Goal: Transaction & Acquisition: Book appointment/travel/reservation

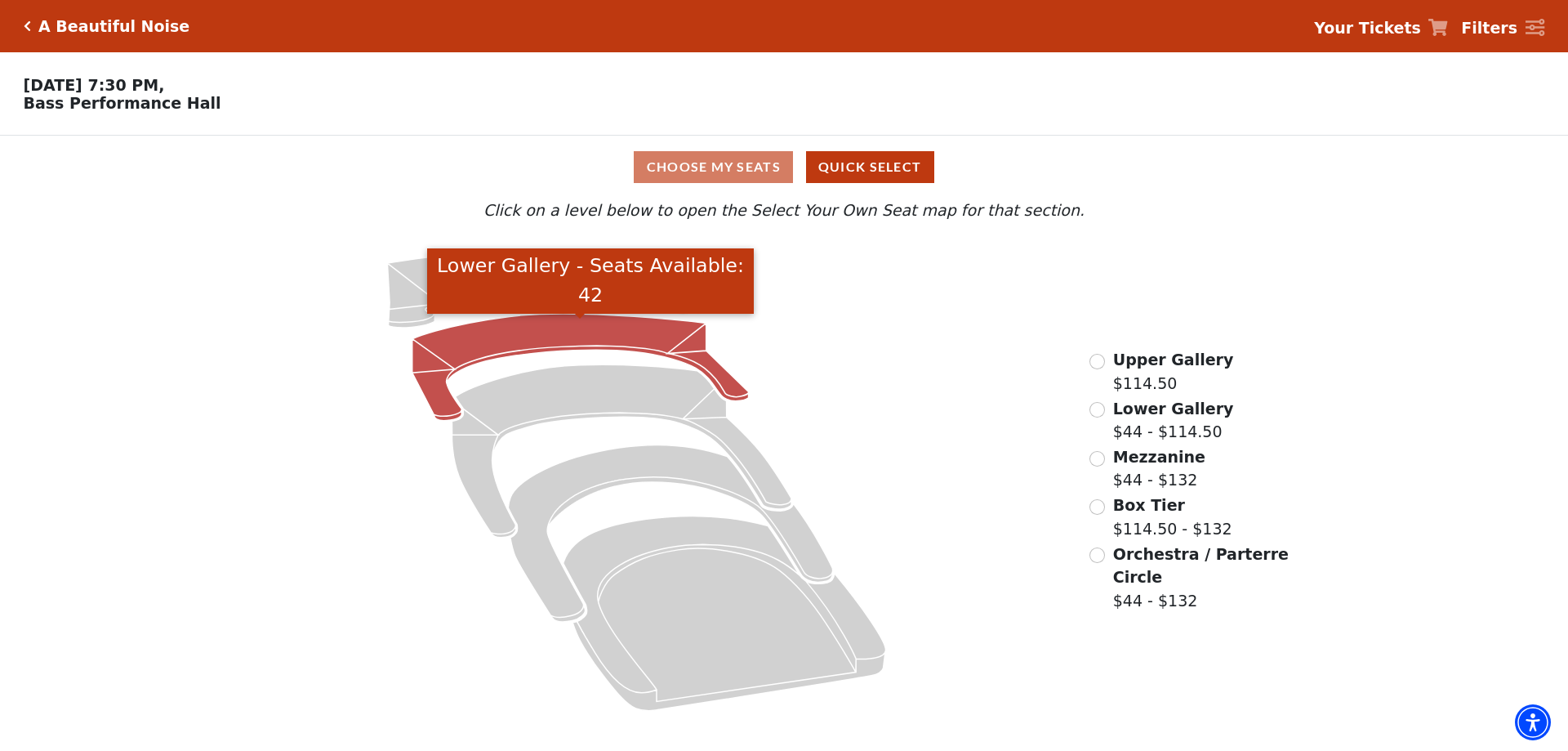
click at [572, 345] on icon "Lower Gallery - Seats Available: 42" at bounding box center [581, 367] width 337 height 107
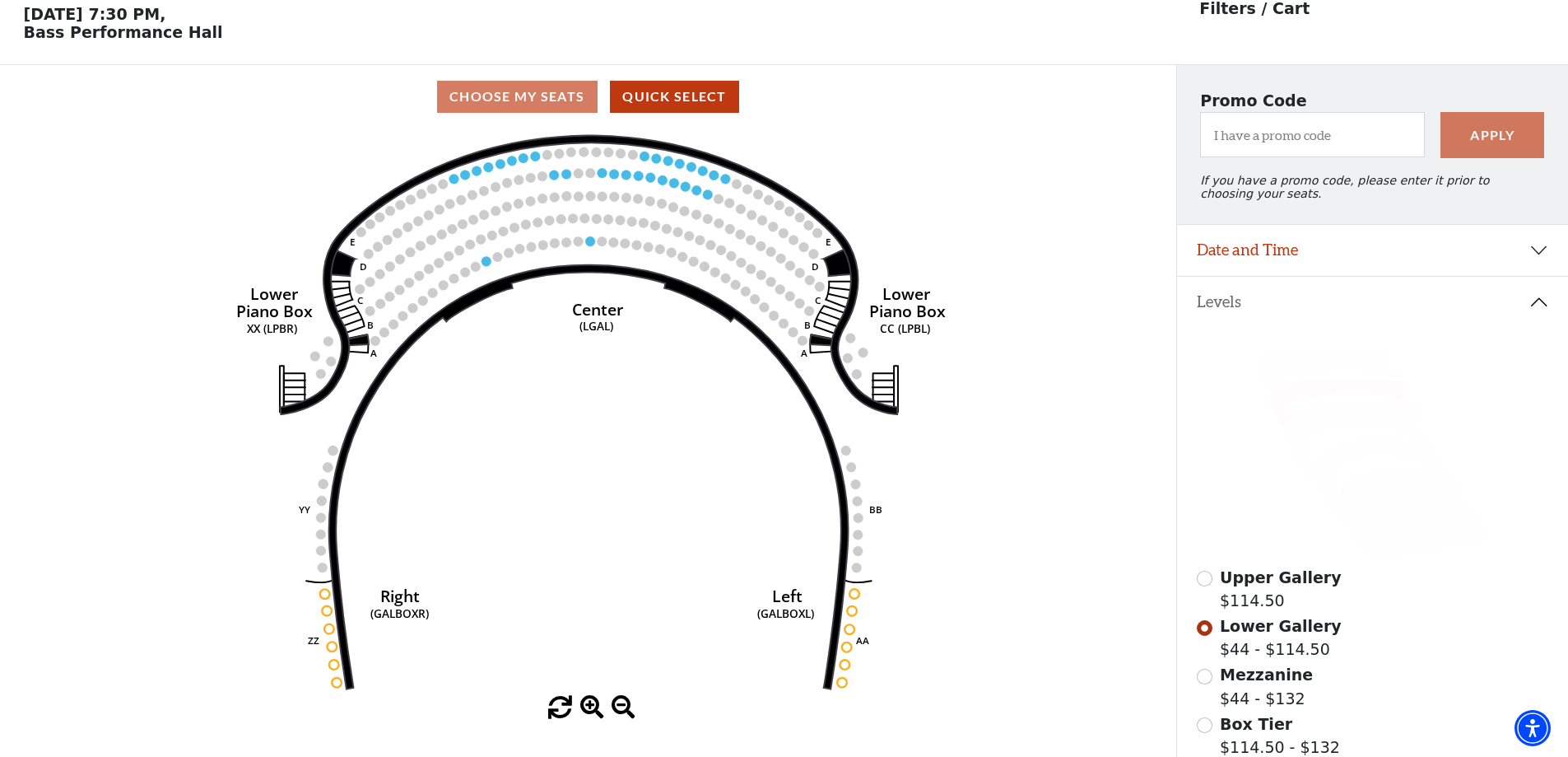
scroll to position [77, 0]
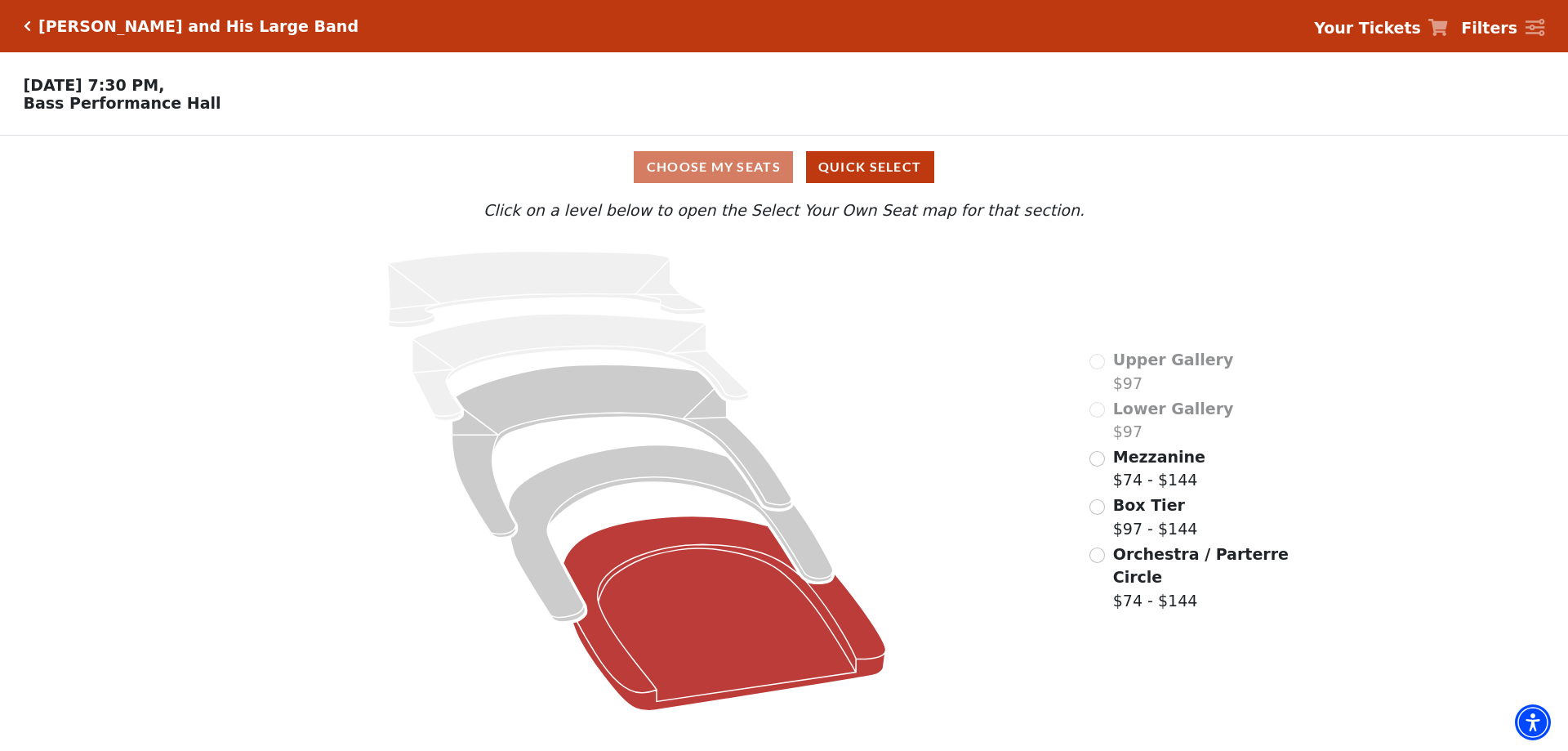
click at [650, 531] on icon at bounding box center [725, 613] width 323 height 194
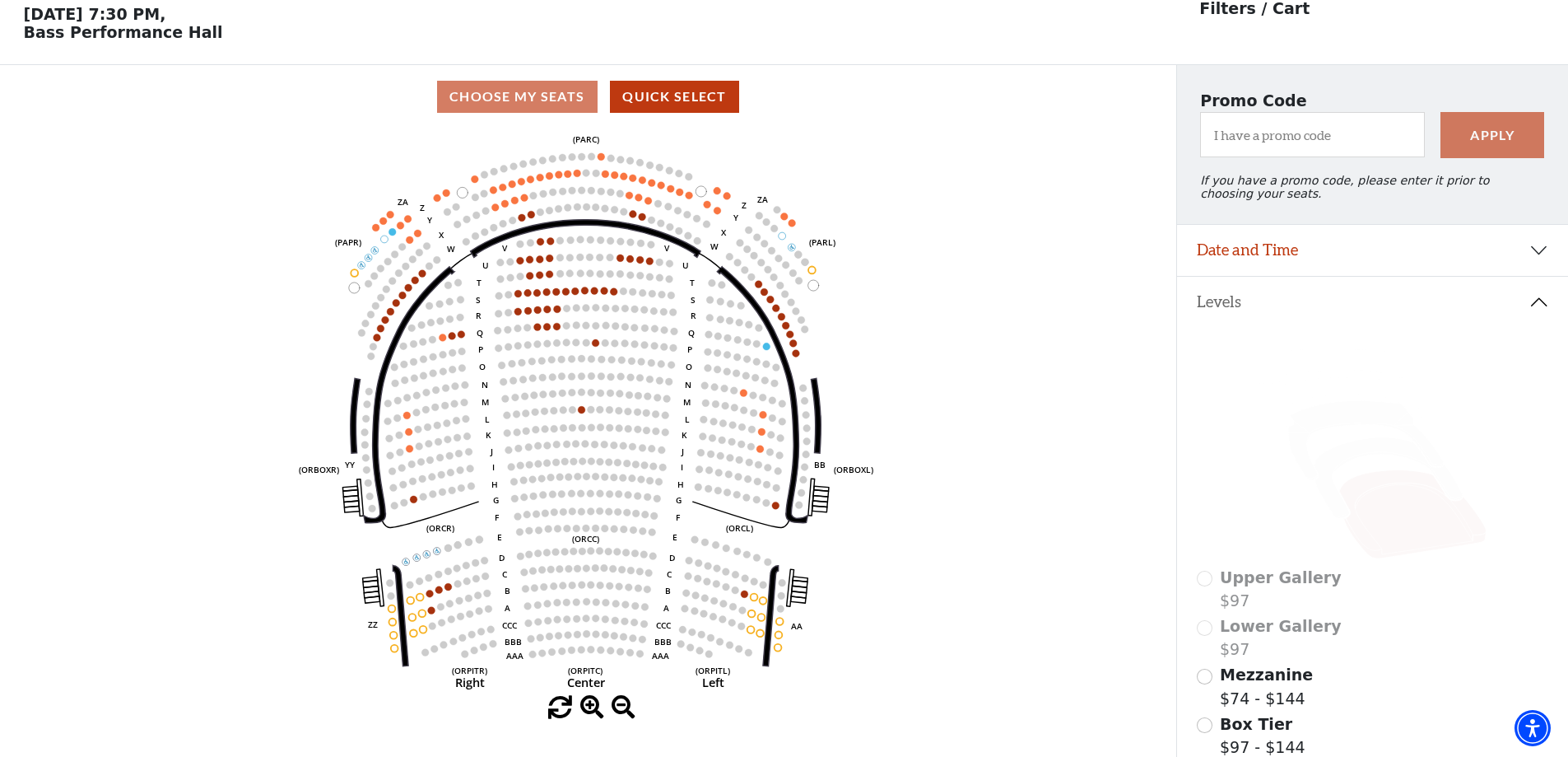
scroll to position [77, 0]
